Goal: Transaction & Acquisition: Book appointment/travel/reservation

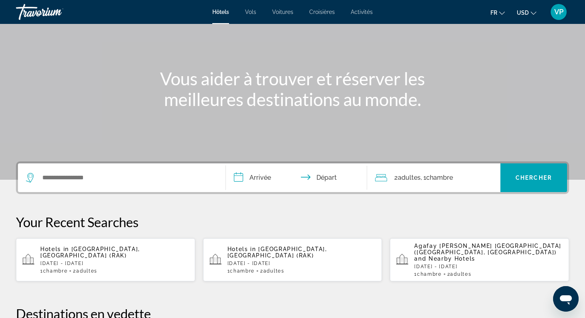
scroll to position [72, 0]
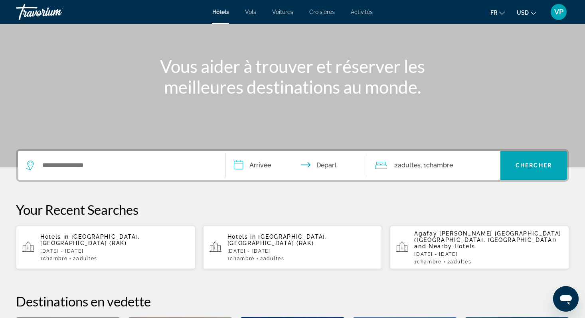
click at [111, 249] on p "[DATE] - [DATE]" at bounding box center [114, 252] width 148 height 6
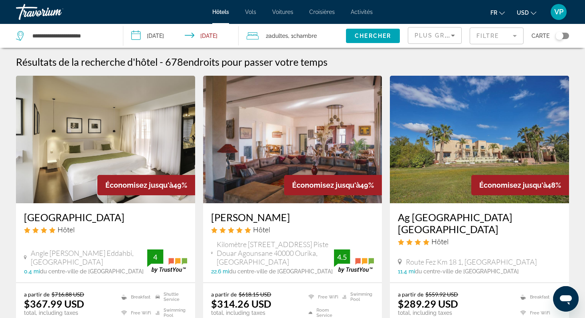
click at [519, 14] on span "USD" at bounding box center [523, 13] width 12 height 6
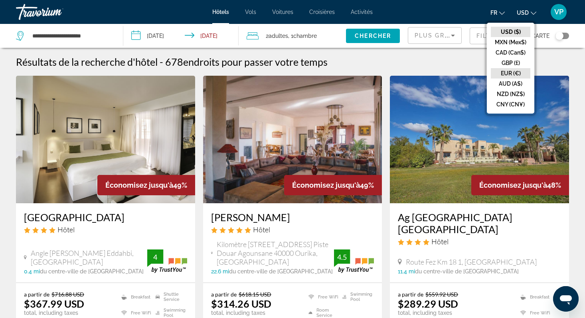
click at [506, 71] on button "EUR (€)" at bounding box center [510, 73] width 39 height 10
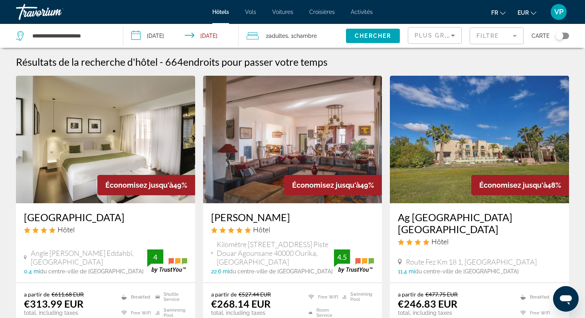
click at [495, 36] on mat-form-field "Filtre" at bounding box center [497, 36] width 54 height 17
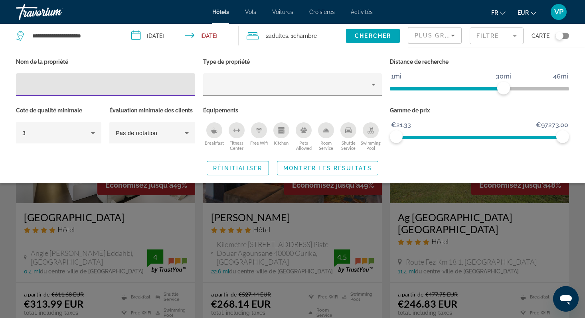
click at [213, 128] on icon "Breakfast" at bounding box center [214, 130] width 6 height 6
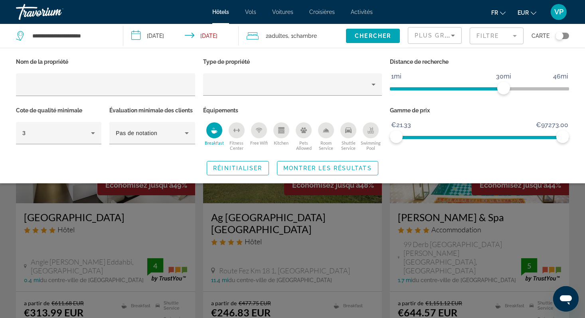
click at [236, 129] on icon "Fitness Center" at bounding box center [236, 130] width 6 height 6
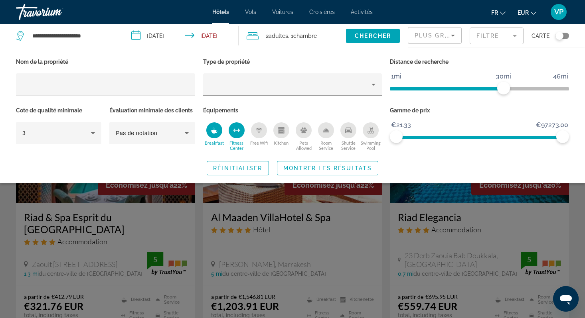
click at [368, 132] on icon "Swimming Pool" at bounding box center [370, 132] width 6 height 2
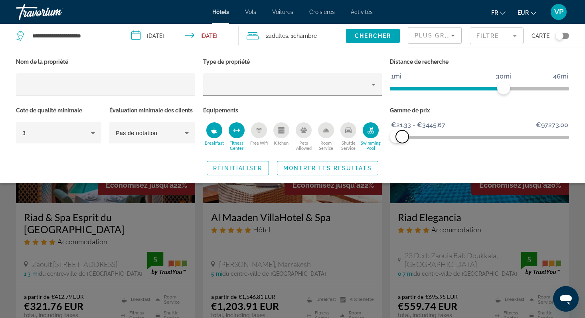
drag, startPoint x: 559, startPoint y: 136, endPoint x: 403, endPoint y: 164, distance: 158.9
click at [402, 164] on div "Nom de la propriété Type de propriété Distance de recherche 1mi 46mi 30mi Cote …" at bounding box center [292, 115] width 585 height 119
click at [362, 166] on span "Montrer les résultats" at bounding box center [327, 168] width 89 height 6
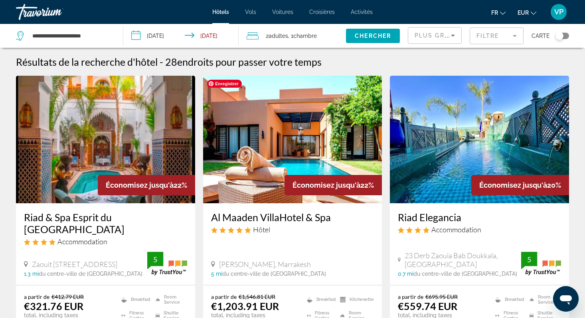
click at [335, 116] on img "Main content" at bounding box center [292, 140] width 179 height 128
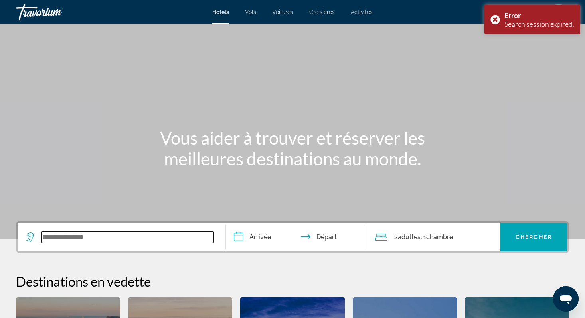
click at [151, 235] on input "Search widget" at bounding box center [127, 237] width 172 height 12
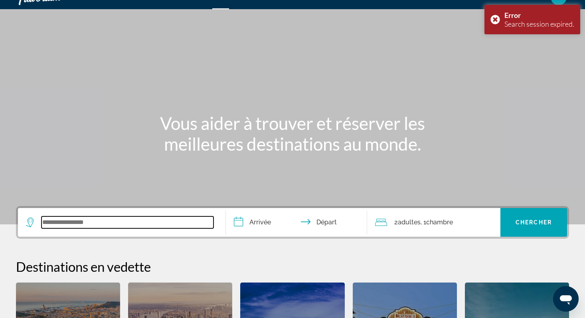
scroll to position [9, 0]
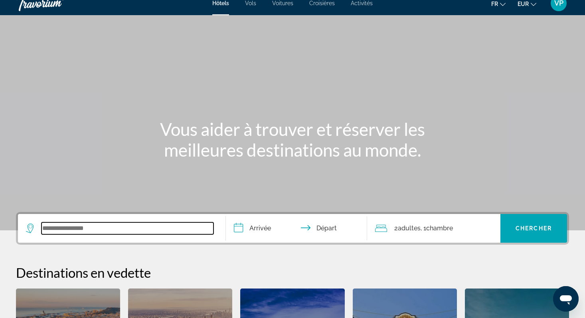
click at [115, 228] on input "Search widget" at bounding box center [127, 229] width 172 height 12
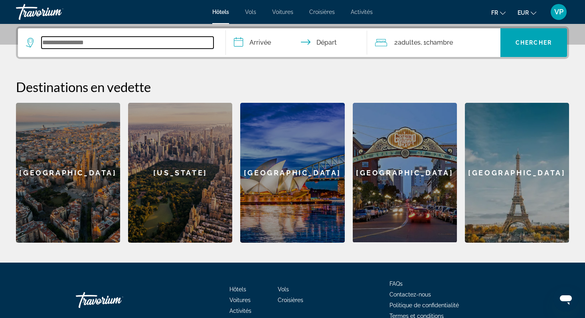
scroll to position [195, 0]
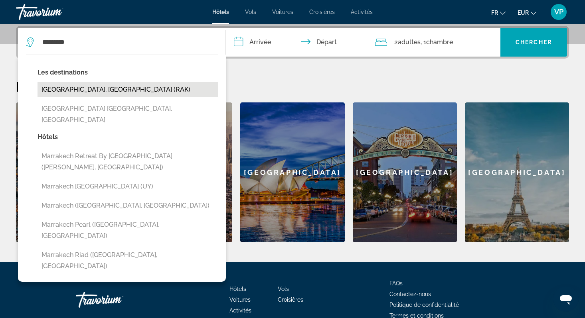
click at [79, 92] on button "[GEOGRAPHIC_DATA], [GEOGRAPHIC_DATA] (RAK)" at bounding box center [128, 89] width 180 height 15
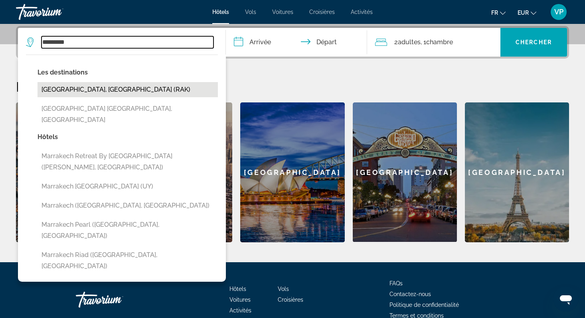
type input "**********"
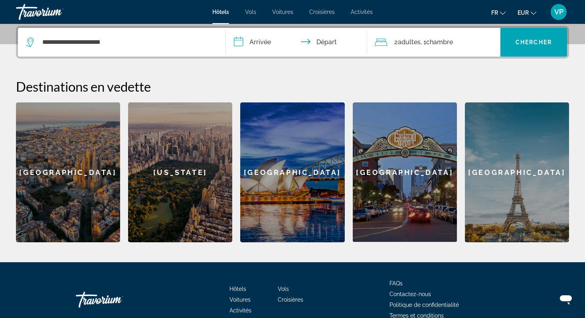
click at [261, 46] on input "**********" at bounding box center [298, 43] width 144 height 31
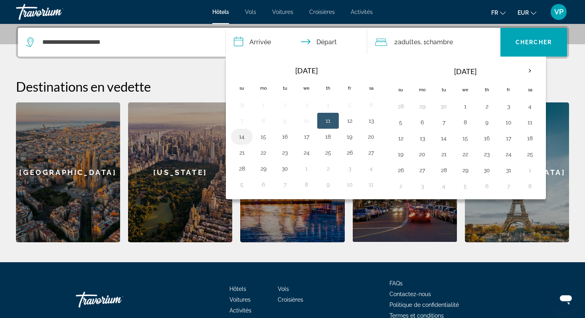
click at [242, 137] on button "14" at bounding box center [241, 136] width 13 height 11
click at [305, 137] on button "17" at bounding box center [306, 136] width 13 height 11
type input "**********"
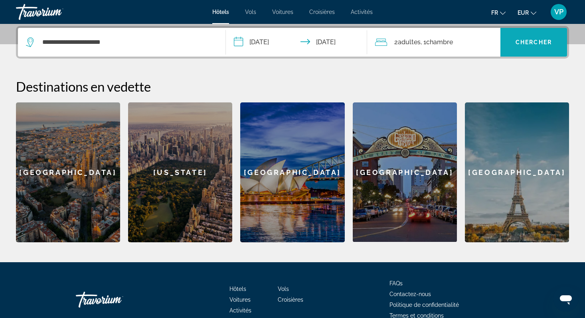
click at [517, 49] on span "Search widget" at bounding box center [533, 42] width 67 height 19
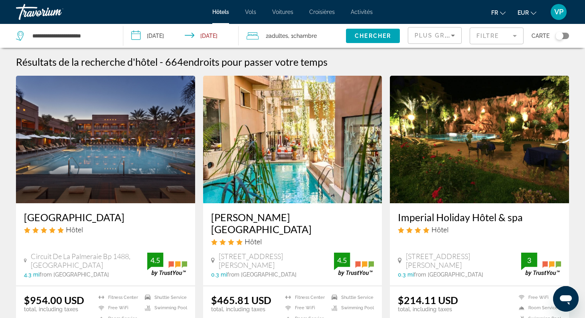
click at [492, 32] on mat-form-field "Filtre" at bounding box center [497, 36] width 54 height 17
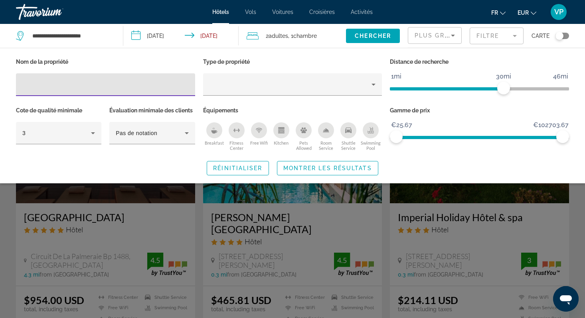
click at [212, 137] on div "Breakfast" at bounding box center [214, 130] width 16 height 16
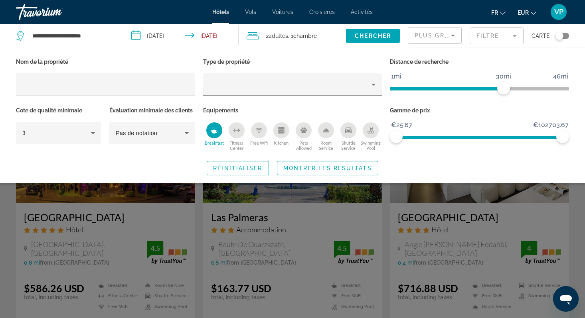
click at [234, 134] on div "Fitness Center" at bounding box center [237, 130] width 16 height 16
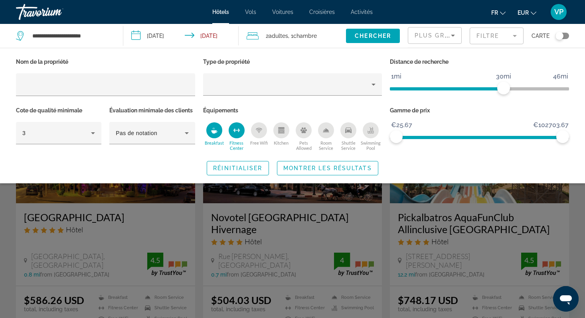
click at [367, 129] on icon "Swimming Pool" at bounding box center [370, 130] width 6 height 6
click at [345, 167] on span "Montrer les résultats" at bounding box center [327, 168] width 89 height 6
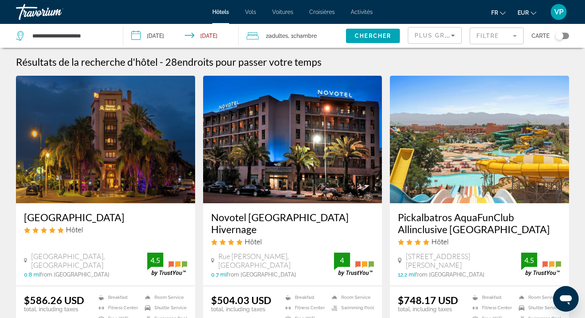
click at [523, 15] on span "EUR" at bounding box center [522, 13] width 11 height 6
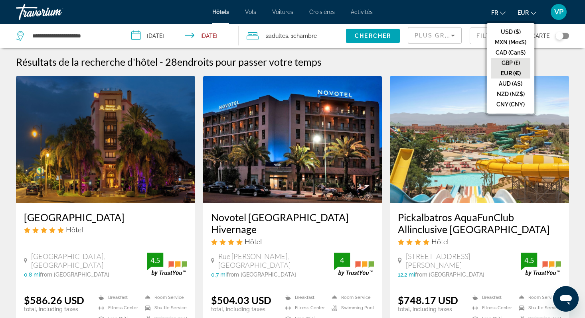
click at [513, 66] on button "GBP (£)" at bounding box center [510, 63] width 39 height 10
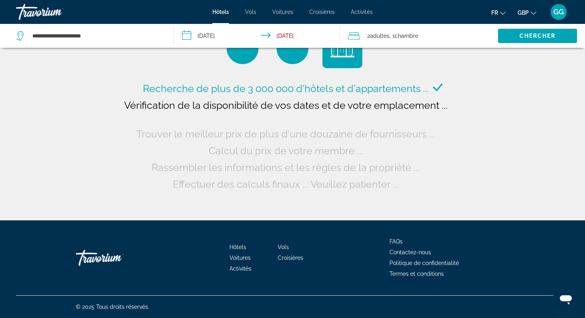
click at [519, 10] on span "GBP" at bounding box center [522, 13] width 11 height 6
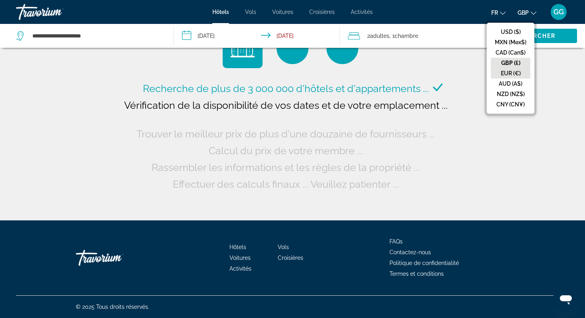
click at [508, 73] on button "EUR (€)" at bounding box center [510, 73] width 39 height 10
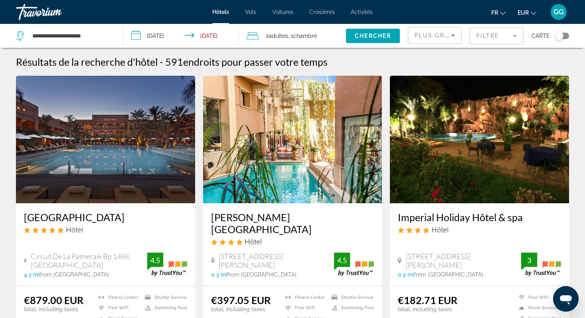
click at [476, 31] on mat-form-field "Filtre" at bounding box center [497, 36] width 54 height 17
click at [487, 35] on mat-form-field "Filtre" at bounding box center [497, 36] width 54 height 17
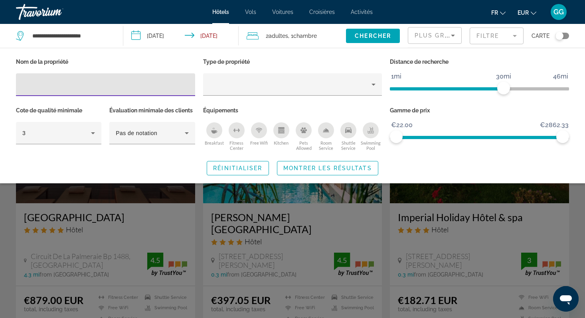
click at [211, 135] on div "Breakfast" at bounding box center [214, 130] width 16 height 16
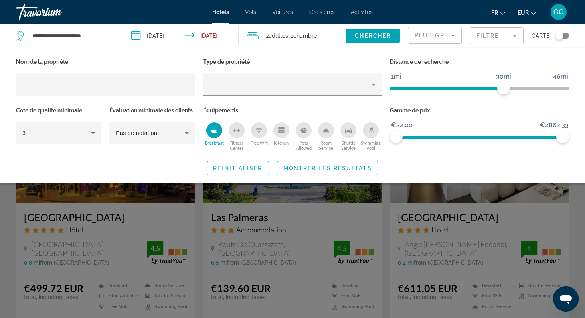
click at [237, 134] on div "Fitness Center" at bounding box center [237, 130] width 16 height 16
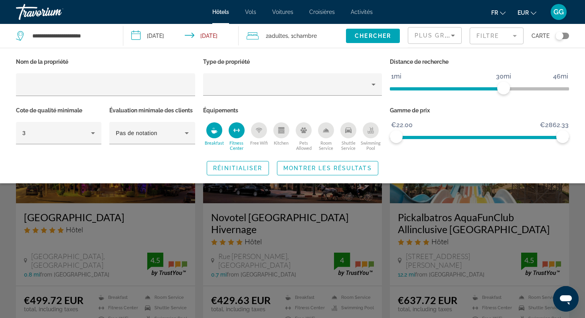
click at [369, 126] on div "Swimming Pool" at bounding box center [371, 130] width 16 height 16
click at [339, 165] on span "Montrer les résultats" at bounding box center [327, 168] width 89 height 6
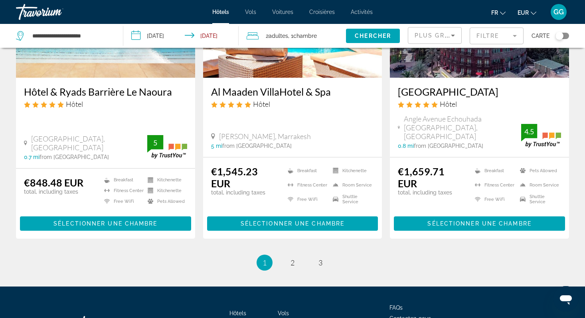
scroll to position [1040, 0]
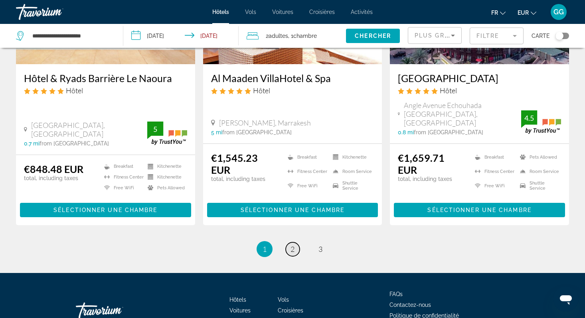
click at [296, 243] on link "page 2" at bounding box center [293, 250] width 14 height 14
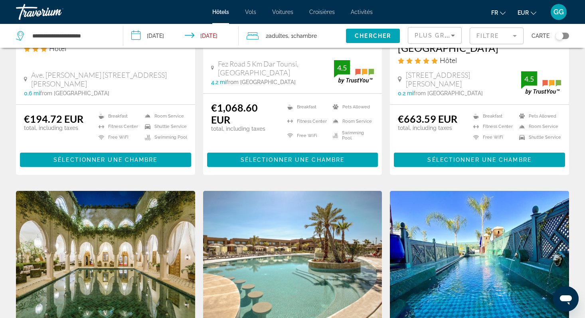
scroll to position [100, 0]
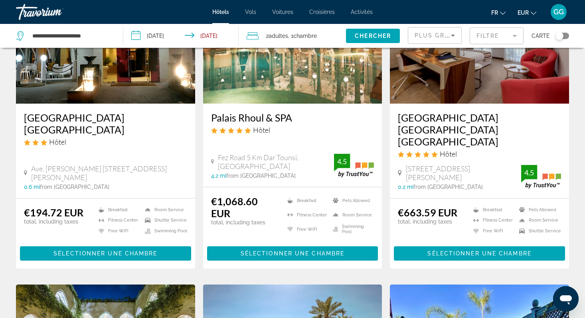
click at [439, 34] on span "Plus grandes économies" at bounding box center [462, 35] width 95 height 6
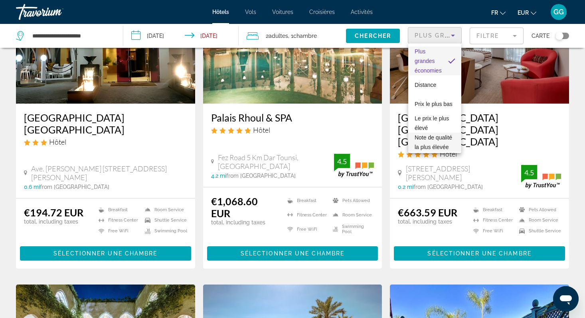
click at [428, 137] on span "Note de qualité la plus élevée" at bounding box center [434, 142] width 38 height 16
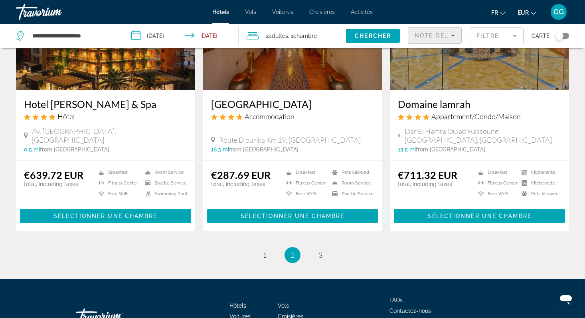
scroll to position [1023, 0]
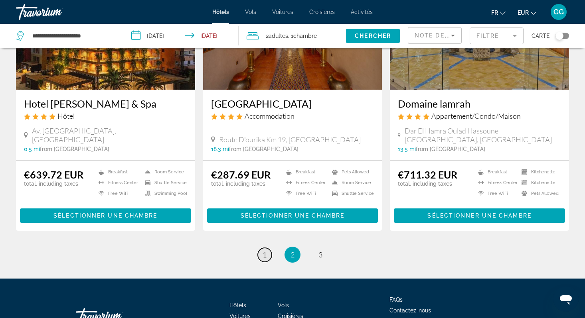
click at [263, 251] on span "1" at bounding box center [265, 255] width 4 height 9
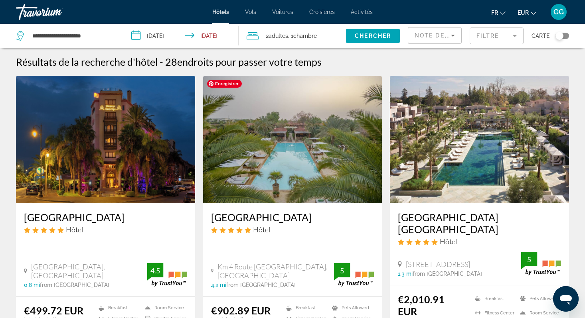
click at [289, 126] on img "Main content" at bounding box center [292, 140] width 179 height 128
